Goal: Navigation & Orientation: Go to known website

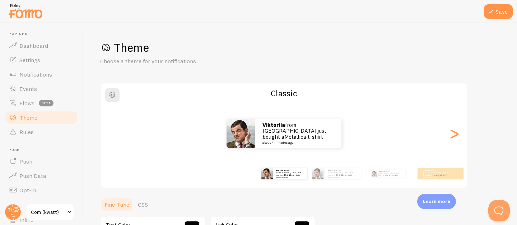
scroll to position [191, 0]
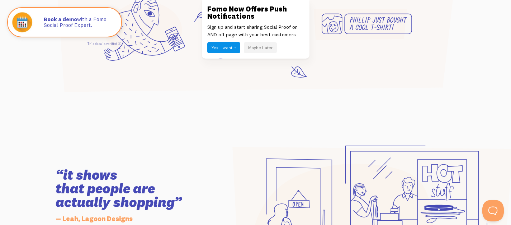
scroll to position [676, 0]
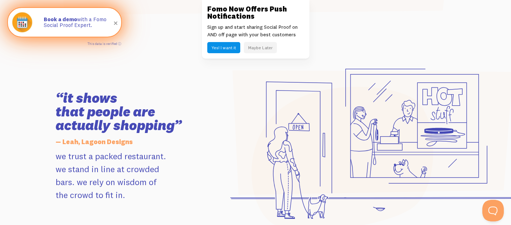
click at [116, 24] on span at bounding box center [116, 23] width 12 height 12
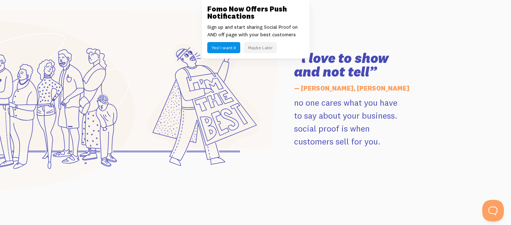
scroll to position [1006, 0]
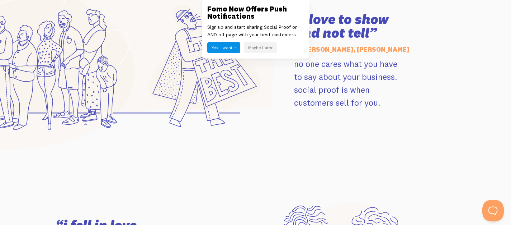
click at [258, 49] on button "Maybe Later" at bounding box center [260, 47] width 33 height 11
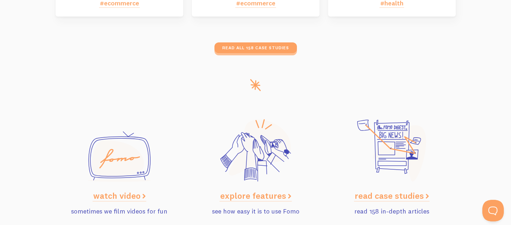
scroll to position [3671, 0]
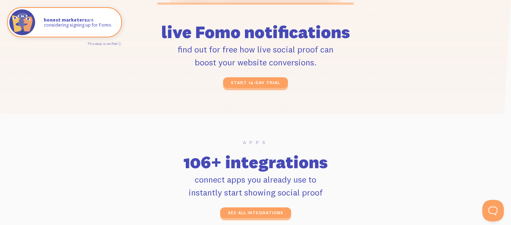
scroll to position [1492, 0]
